Goal: Task Accomplishment & Management: Manage account settings

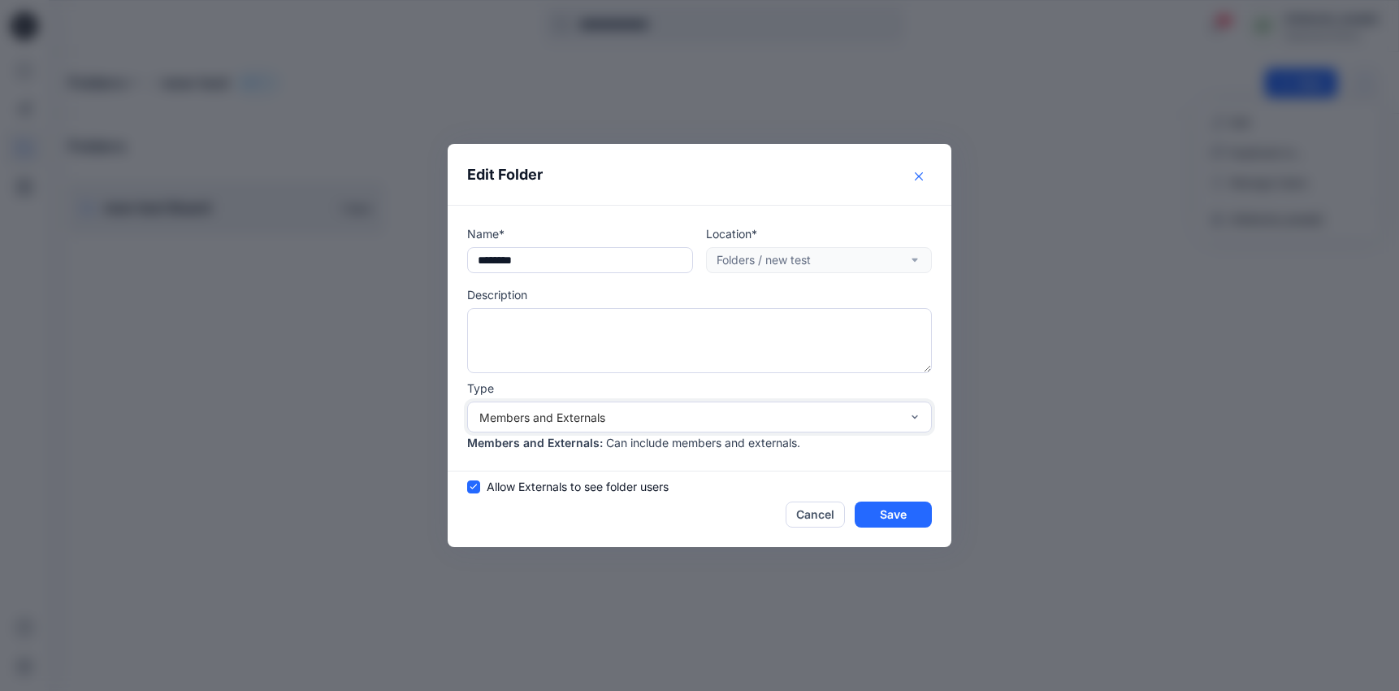
click at [908, 185] on button "Close" at bounding box center [919, 176] width 26 height 26
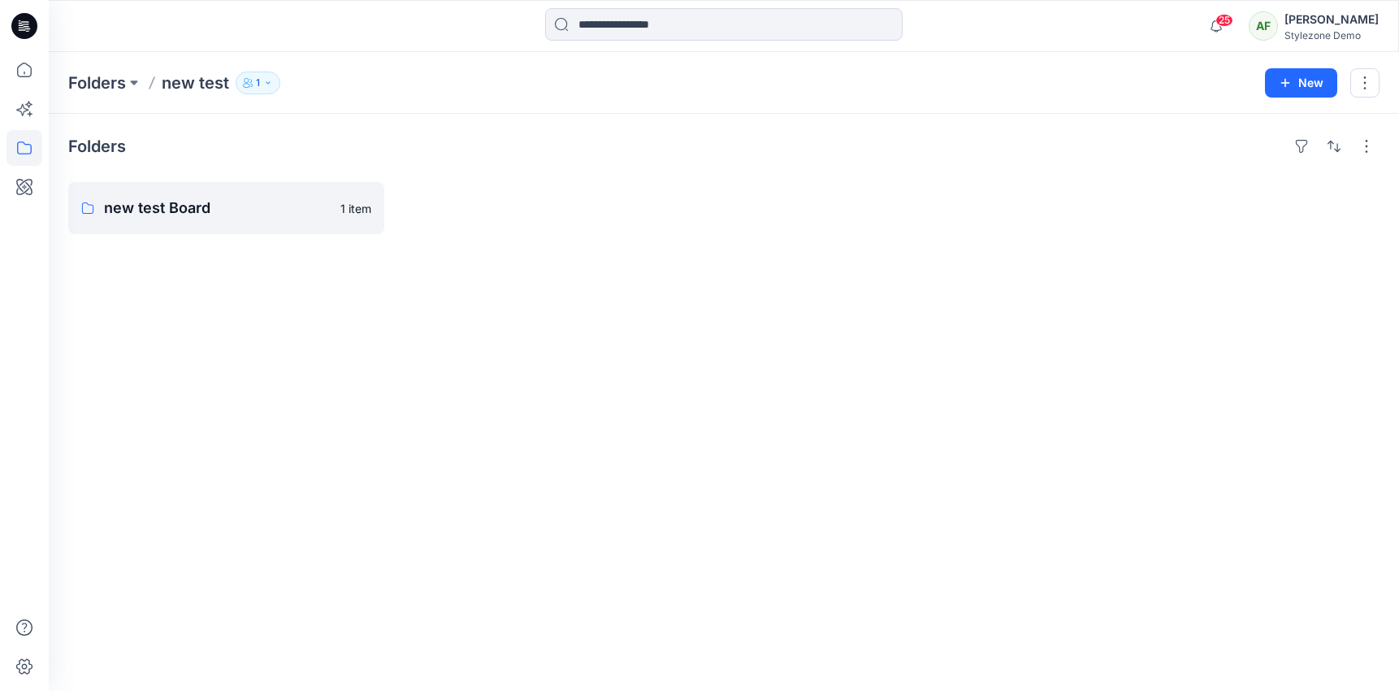
click at [260, 78] on button "1" at bounding box center [258, 82] width 45 height 23
click at [1368, 91] on button "button" at bounding box center [1364, 82] width 29 height 29
click at [1302, 153] on p "Duplicate to..." at bounding box center [1267, 152] width 74 height 17
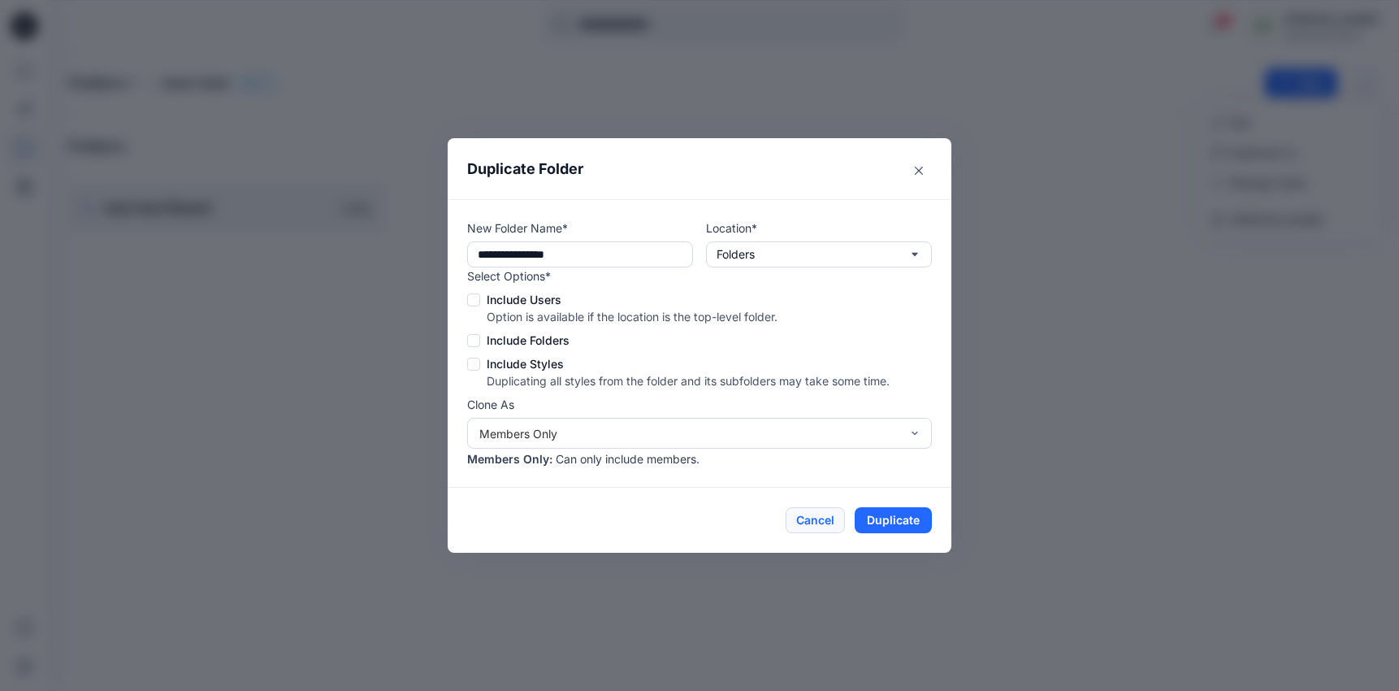
click at [799, 526] on button "Cancel" at bounding box center [815, 520] width 59 height 26
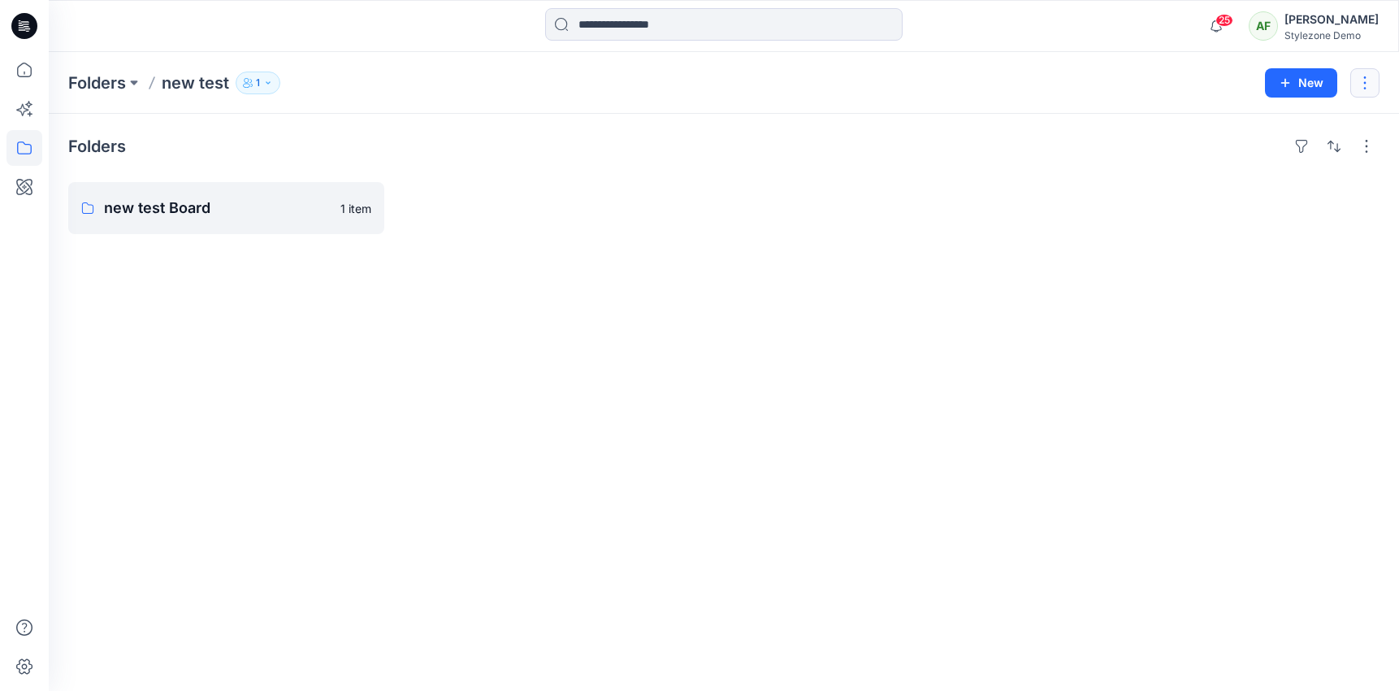
click at [1369, 80] on button "button" at bounding box center [1364, 82] width 29 height 29
click at [1295, 122] on button "Edit" at bounding box center [1288, 122] width 175 height 30
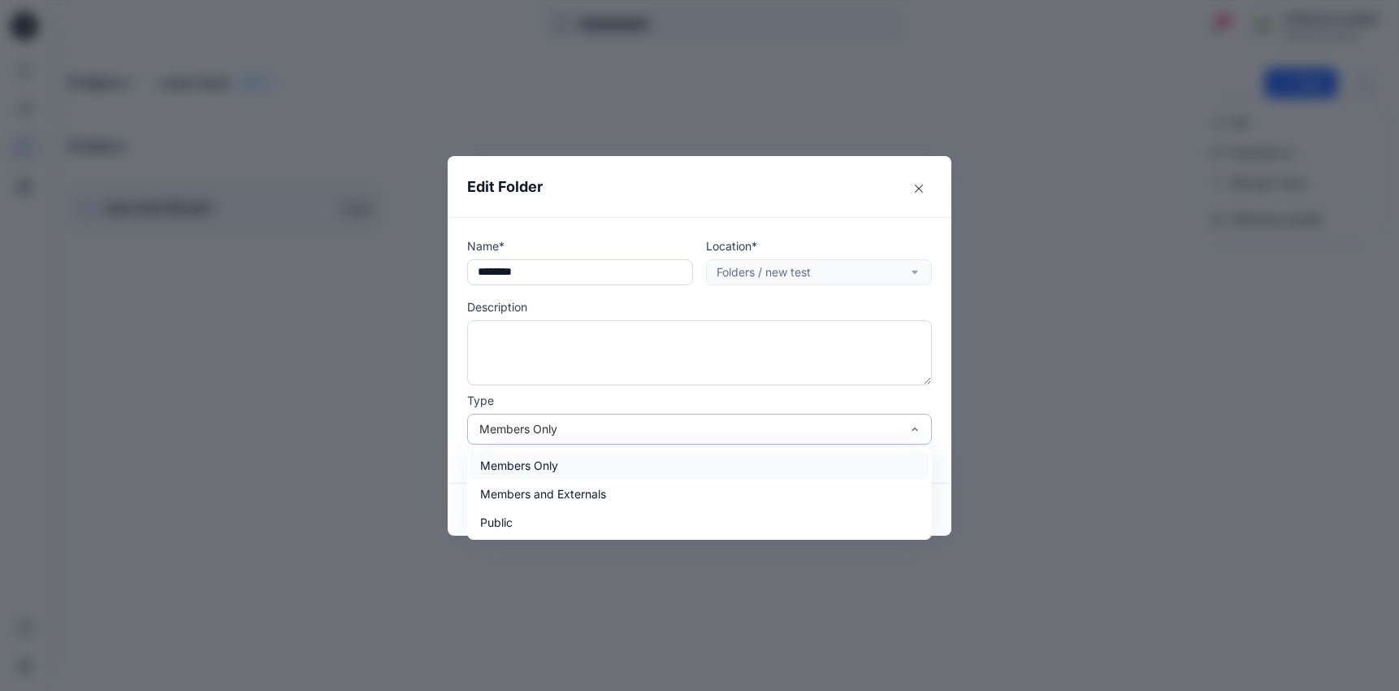
click at [606, 432] on div "Members Only" at bounding box center [689, 428] width 421 height 17
click at [596, 492] on div "Members and Externals" at bounding box center [699, 493] width 458 height 28
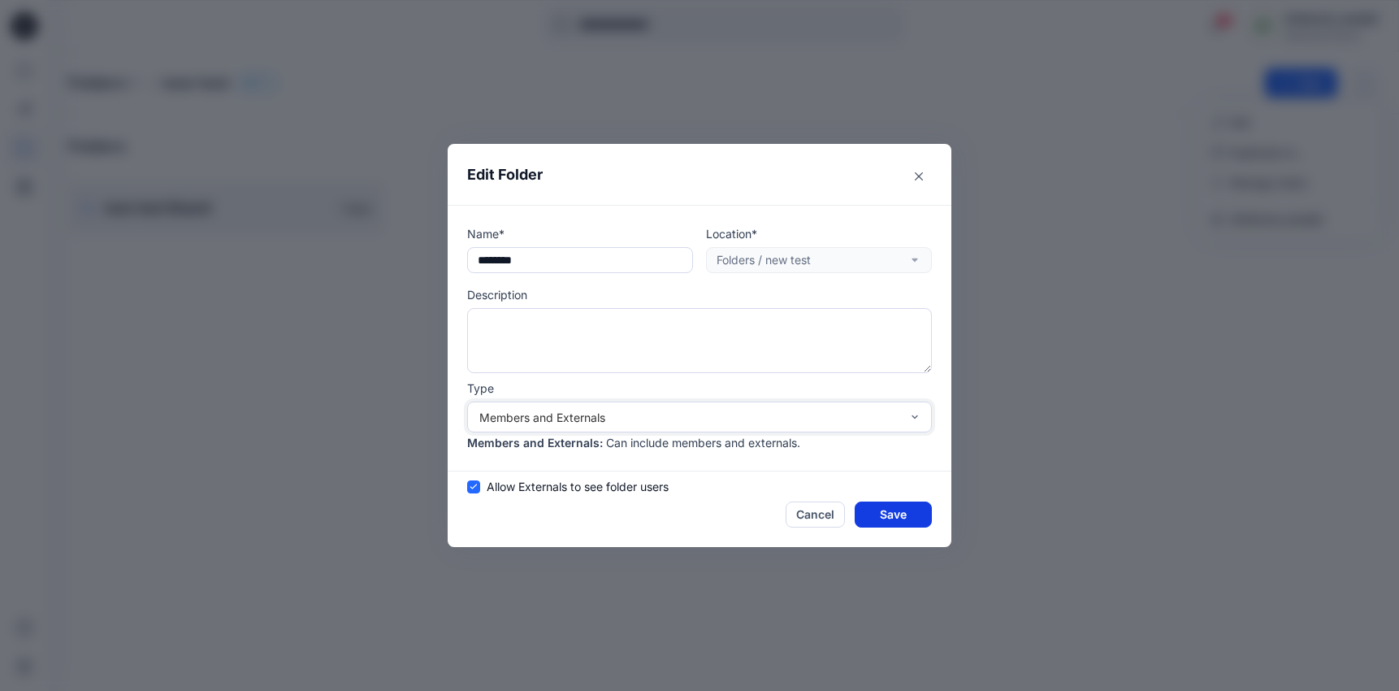
click at [907, 520] on button "Save" at bounding box center [893, 514] width 77 height 26
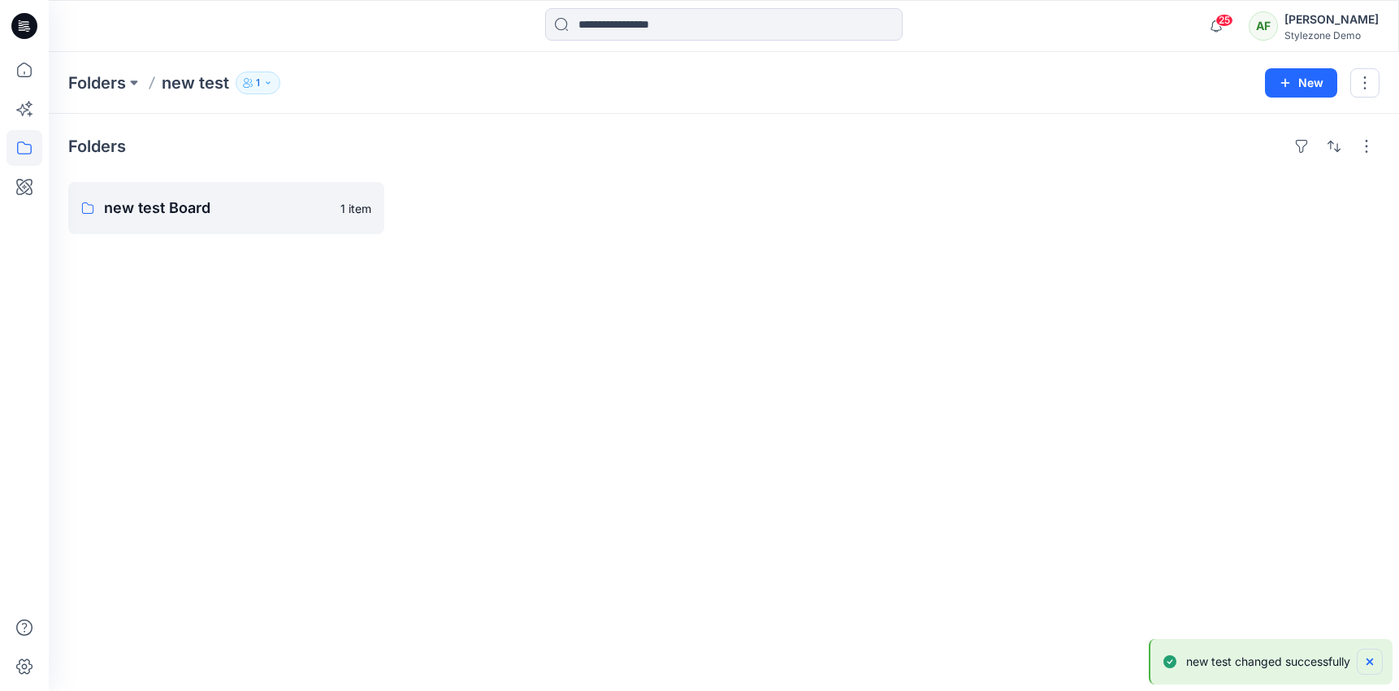
click at [1370, 656] on icon "Notifications-bottom-right" at bounding box center [1369, 661] width 13 height 13
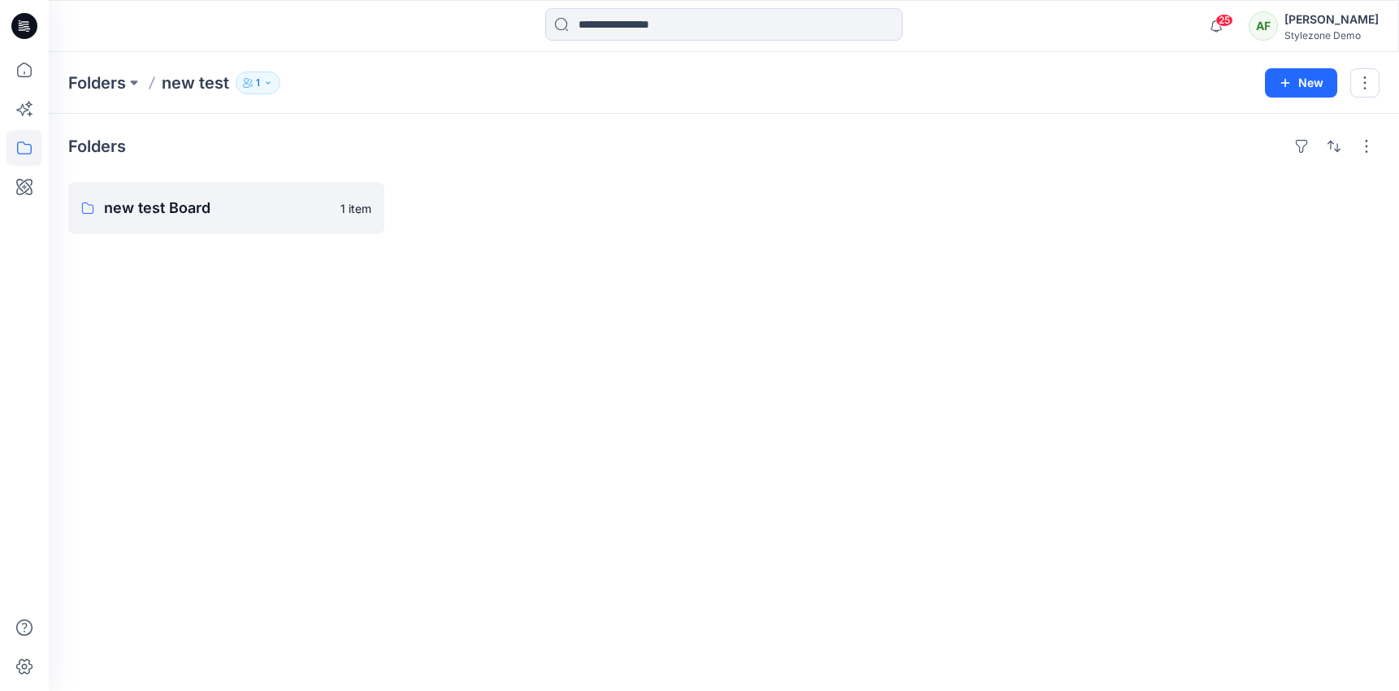
click at [251, 76] on button "1" at bounding box center [258, 82] width 45 height 23
click at [530, 467] on div "Folders new test Board 1 item" at bounding box center [724, 402] width 1350 height 577
